Goal: Browse casually: Explore the website without a specific task or goal

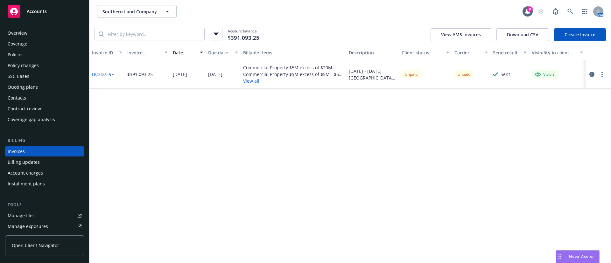
scroll to position [10, 0]
